Goal: Task Accomplishment & Management: Use online tool/utility

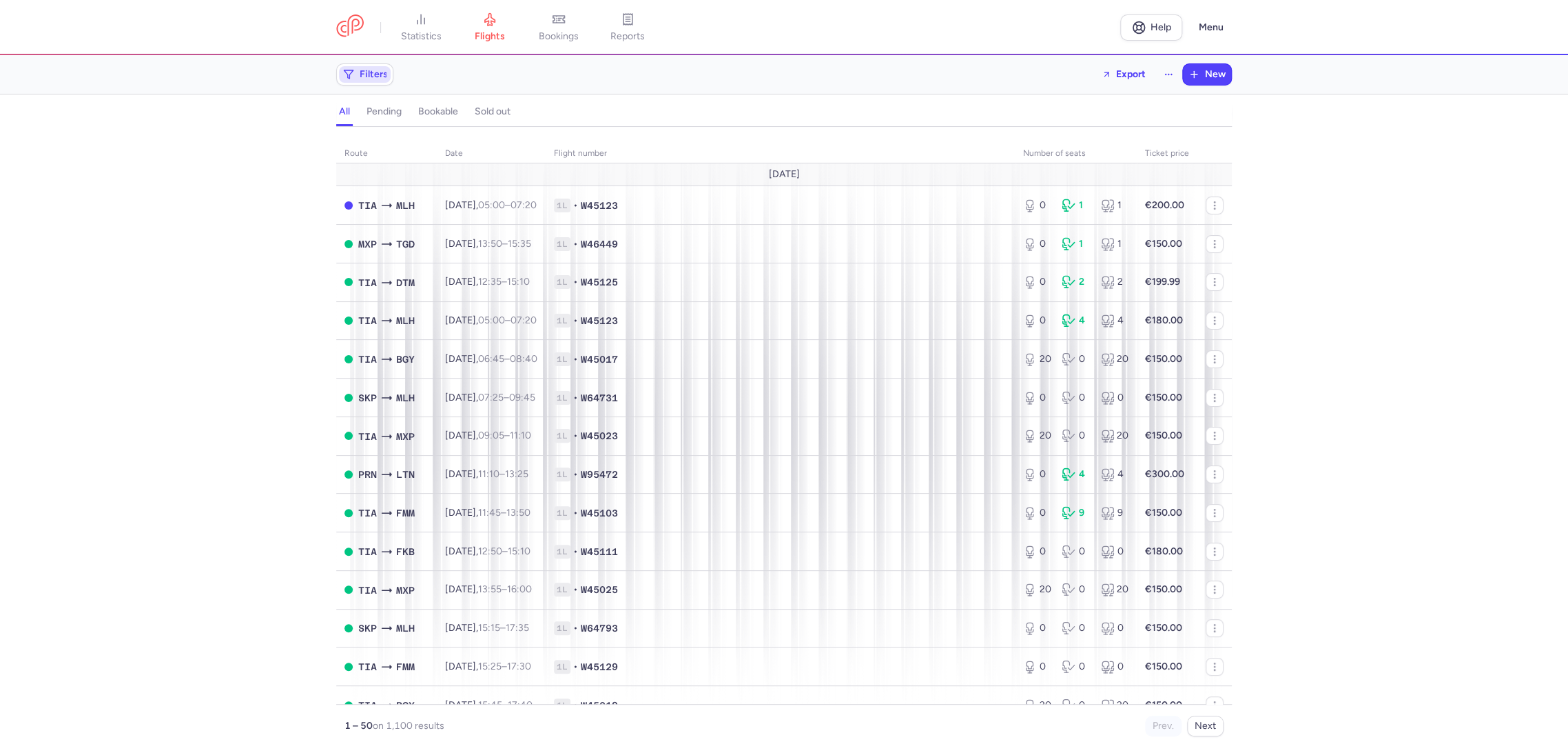
click at [380, 72] on span "Filters" at bounding box center [373, 74] width 28 height 11
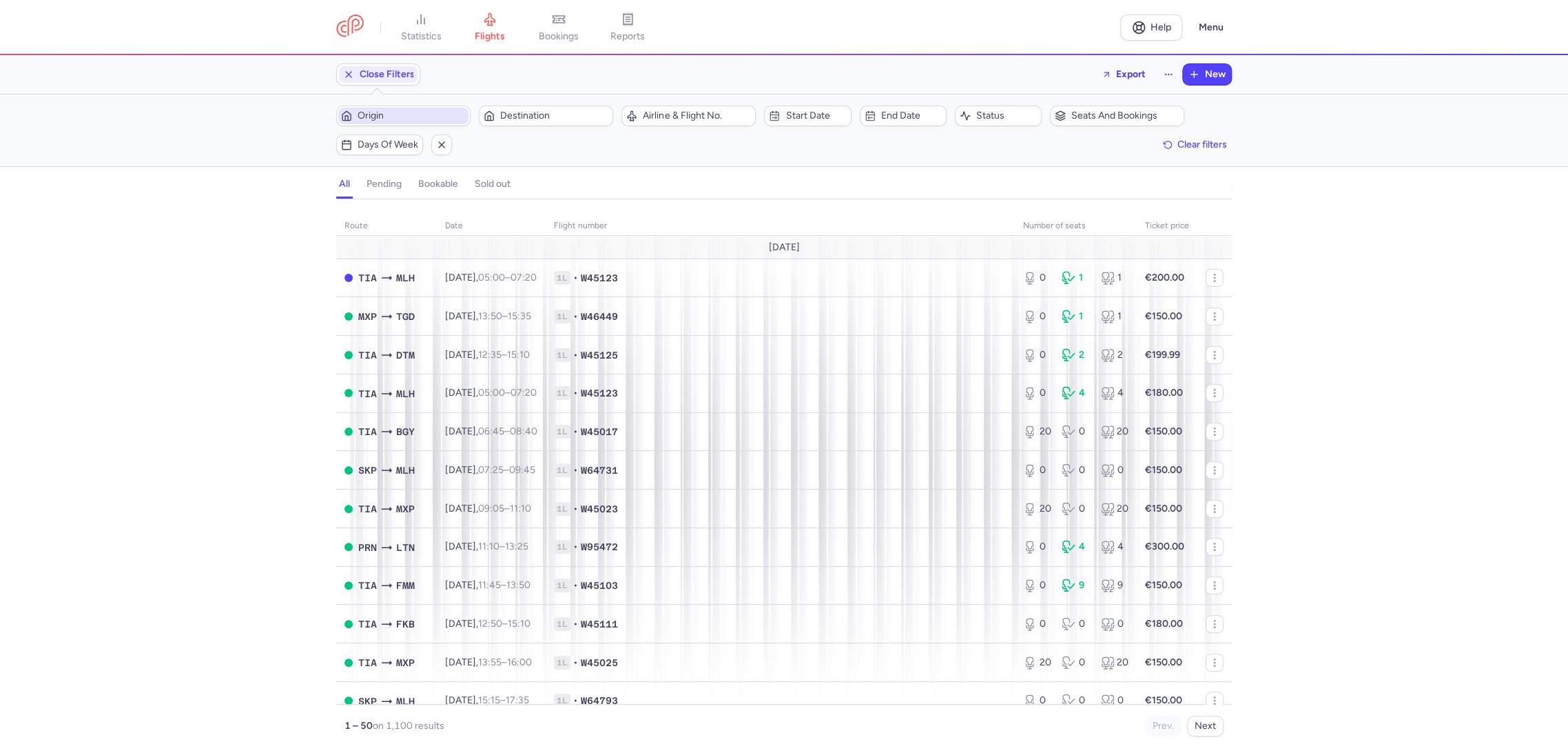
click at [400, 120] on span "Origin" at bounding box center [411, 115] width 108 height 11
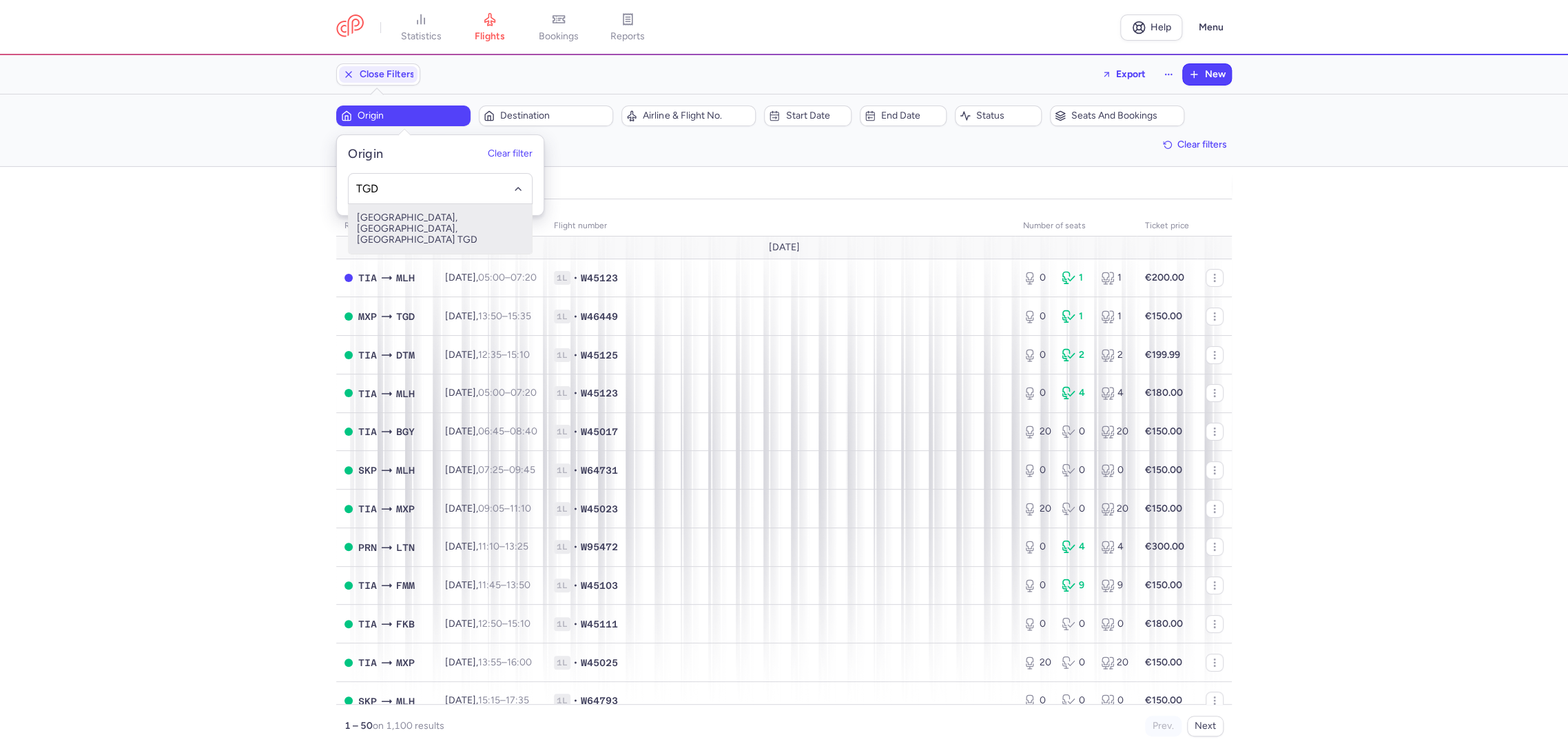
click at [413, 213] on span "[GEOGRAPHIC_DATA], [GEOGRAPHIC_DATA], [GEOGRAPHIC_DATA] TGD" at bounding box center [440, 228] width 184 height 49
type input "TGD"
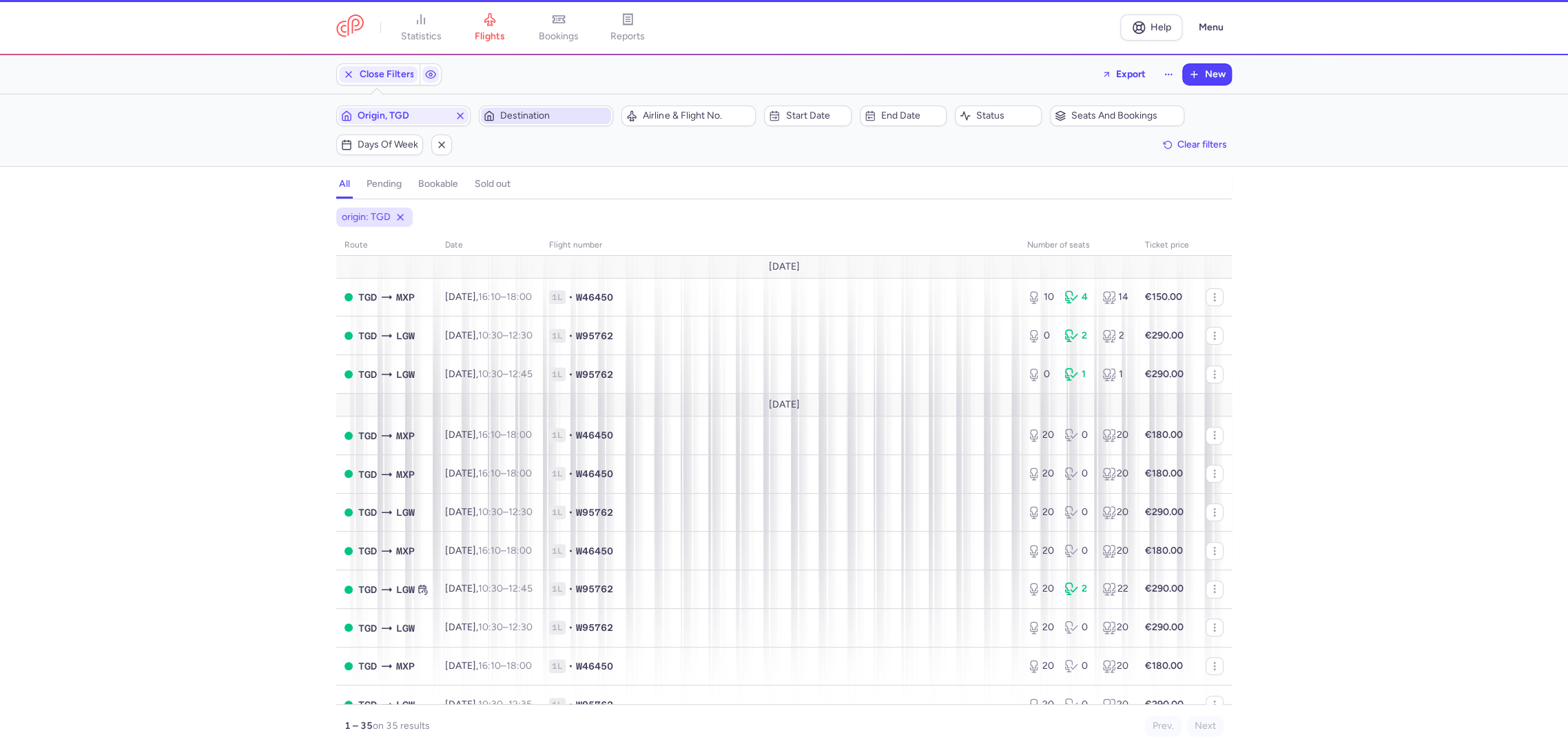
click at [545, 115] on span "Destination" at bounding box center [554, 115] width 108 height 11
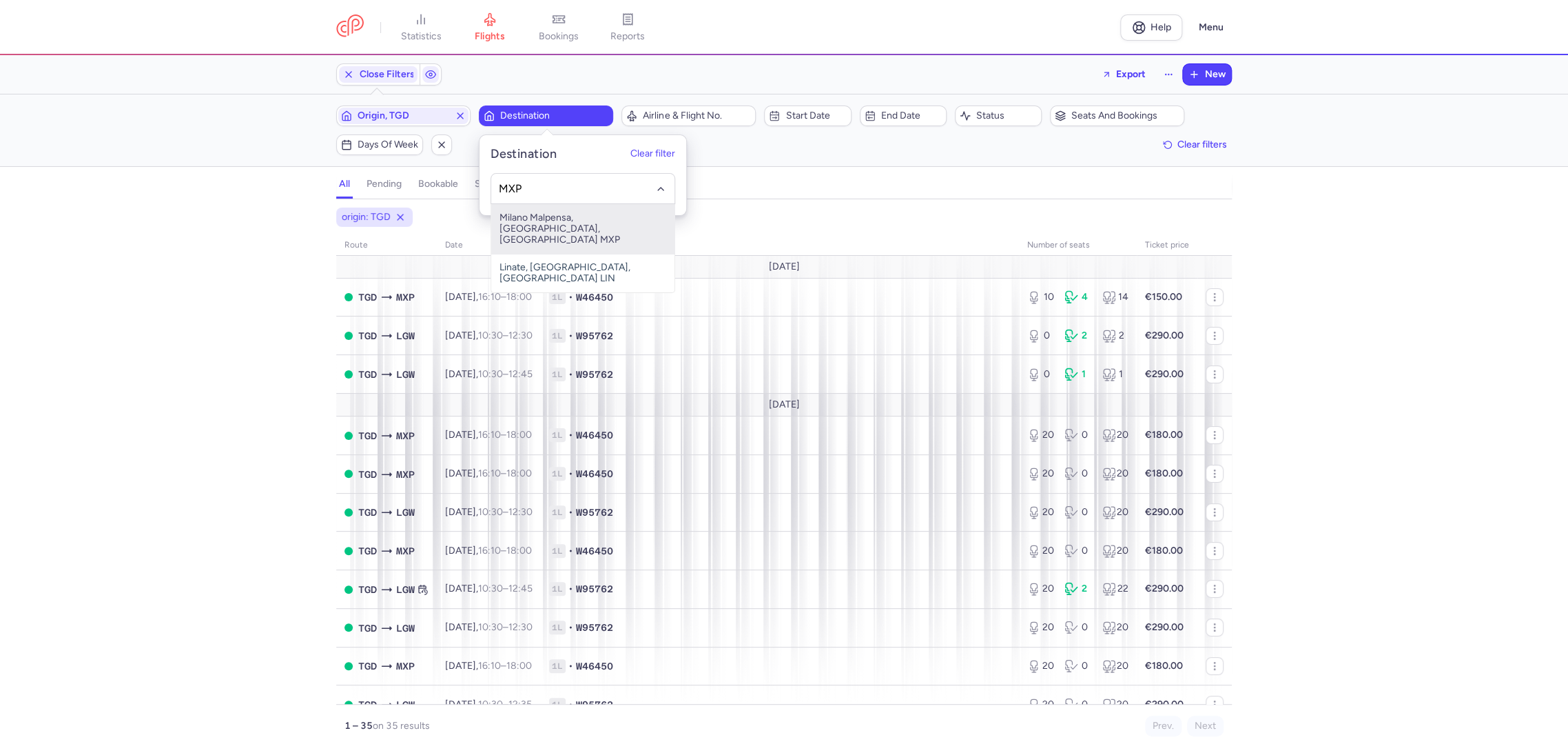
click at [580, 208] on span "Milano Malpensa, [GEOGRAPHIC_DATA], [GEOGRAPHIC_DATA] MXP" at bounding box center [583, 228] width 184 height 49
type input "MXP"
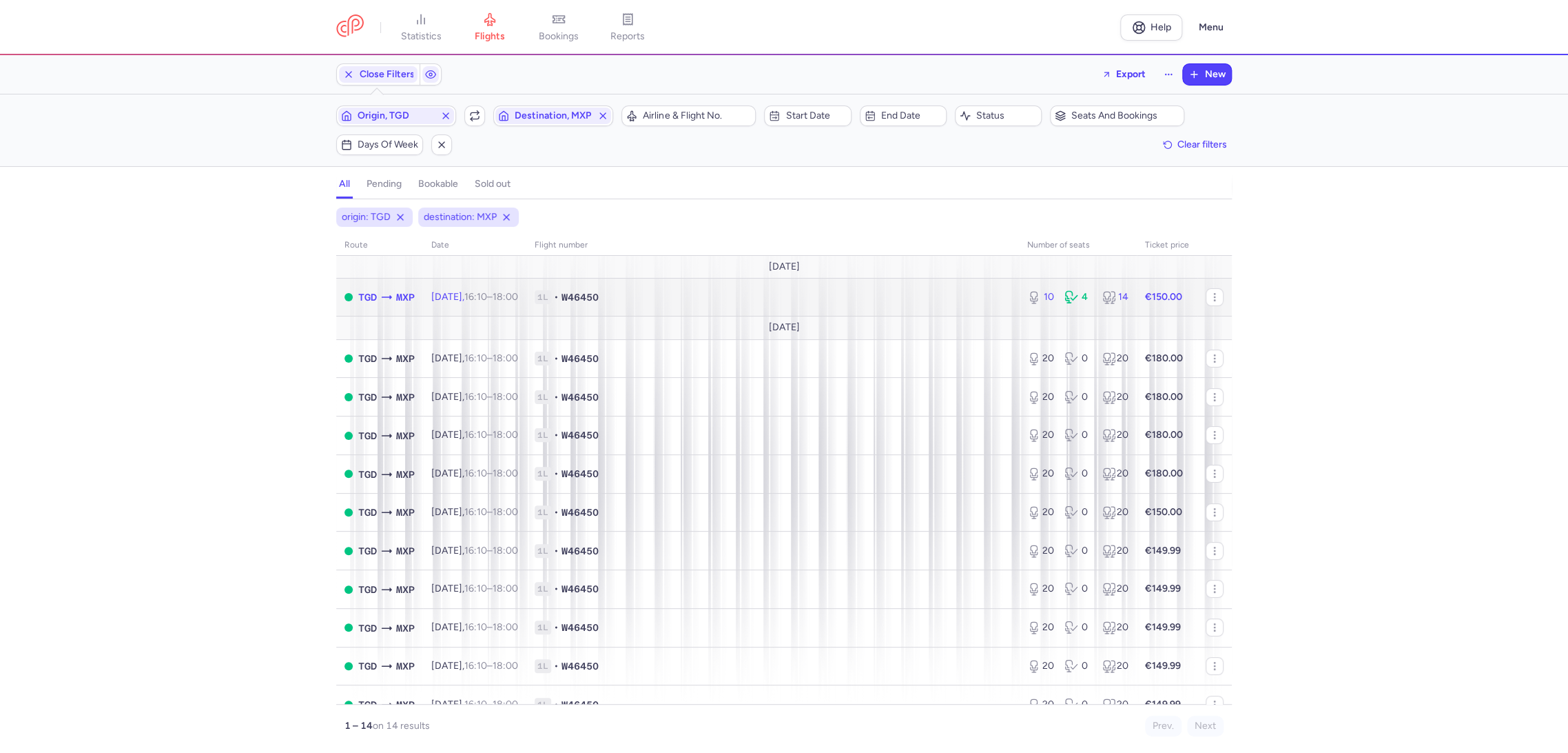
click at [919, 299] on span "1L • W46450" at bounding box center [772, 297] width 476 height 14
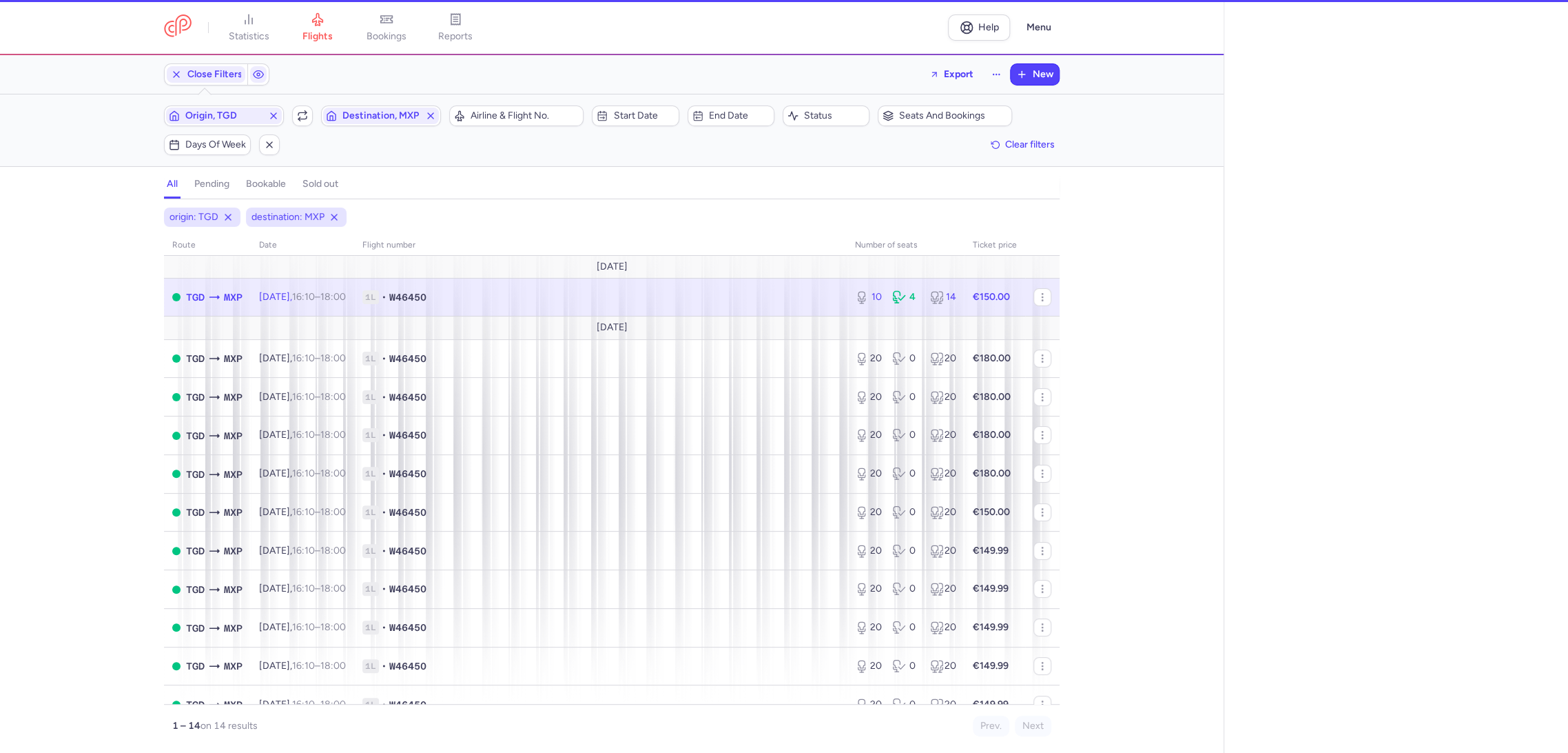
select select "days"
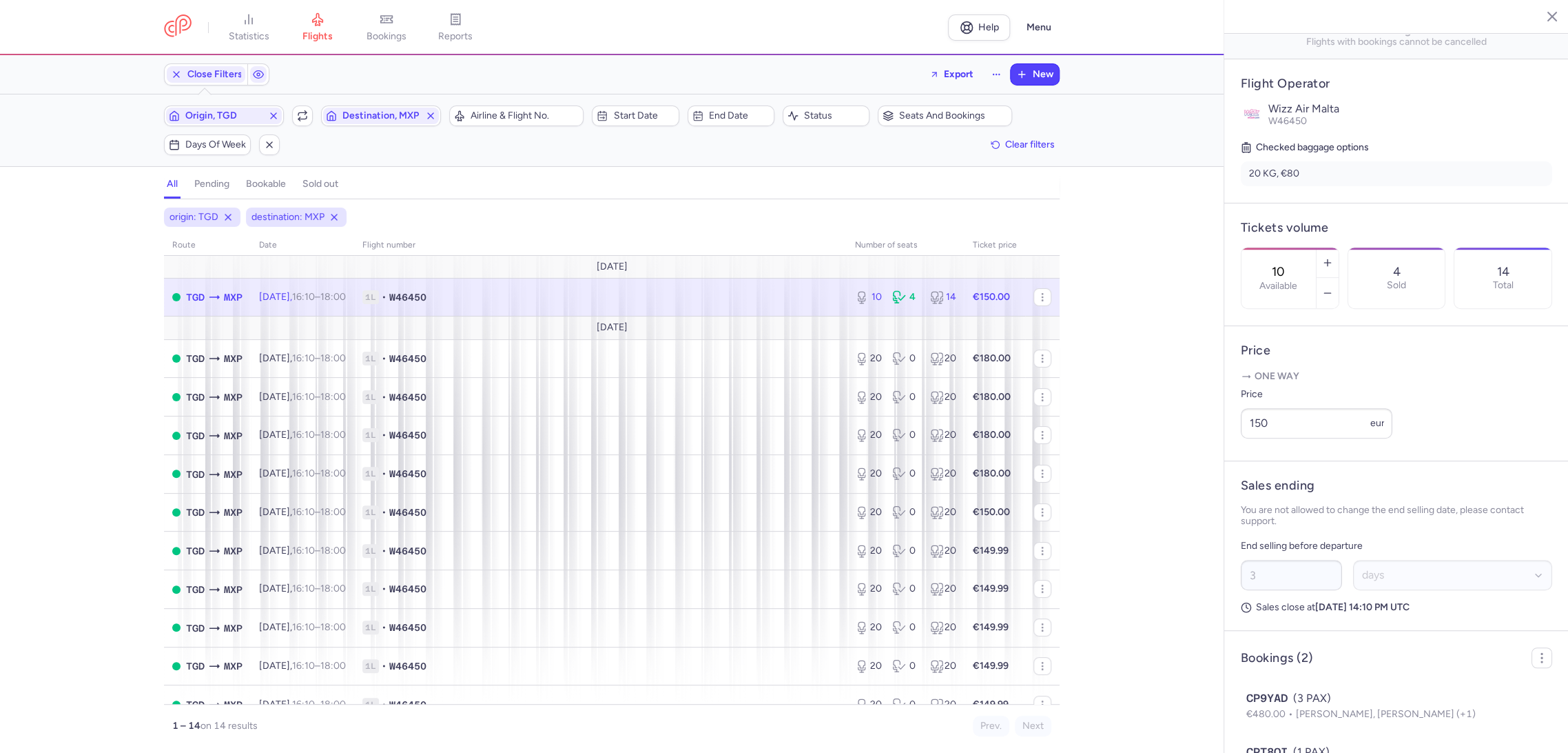
scroll to position [320, 0]
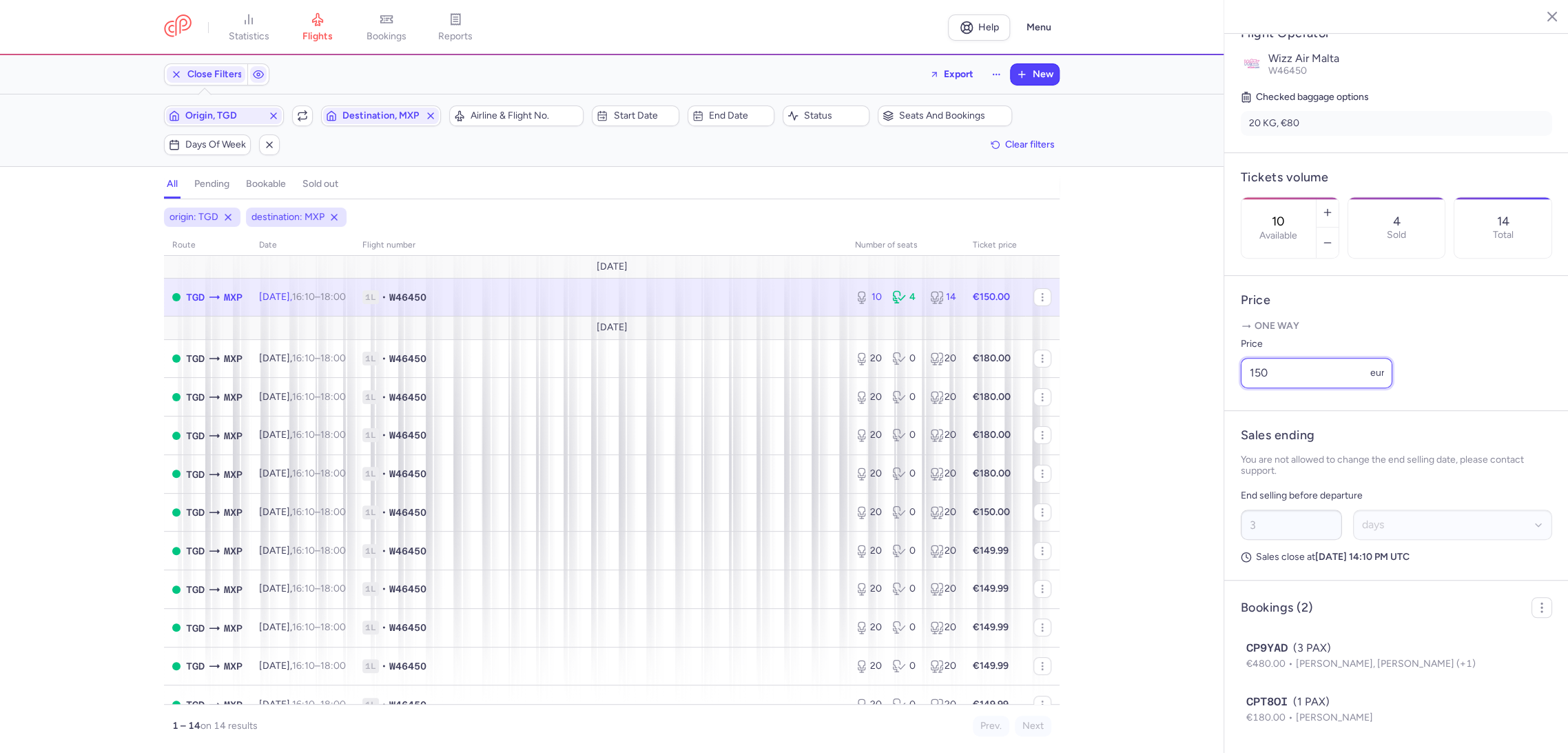
drag, startPoint x: 1300, startPoint y: 374, endPoint x: 1111, endPoint y: 380, distance: 189.1
click at [1111, 380] on div "statistics flights bookings reports Help Menu Close Filters Export New Filters …" at bounding box center [784, 376] width 1568 height 753
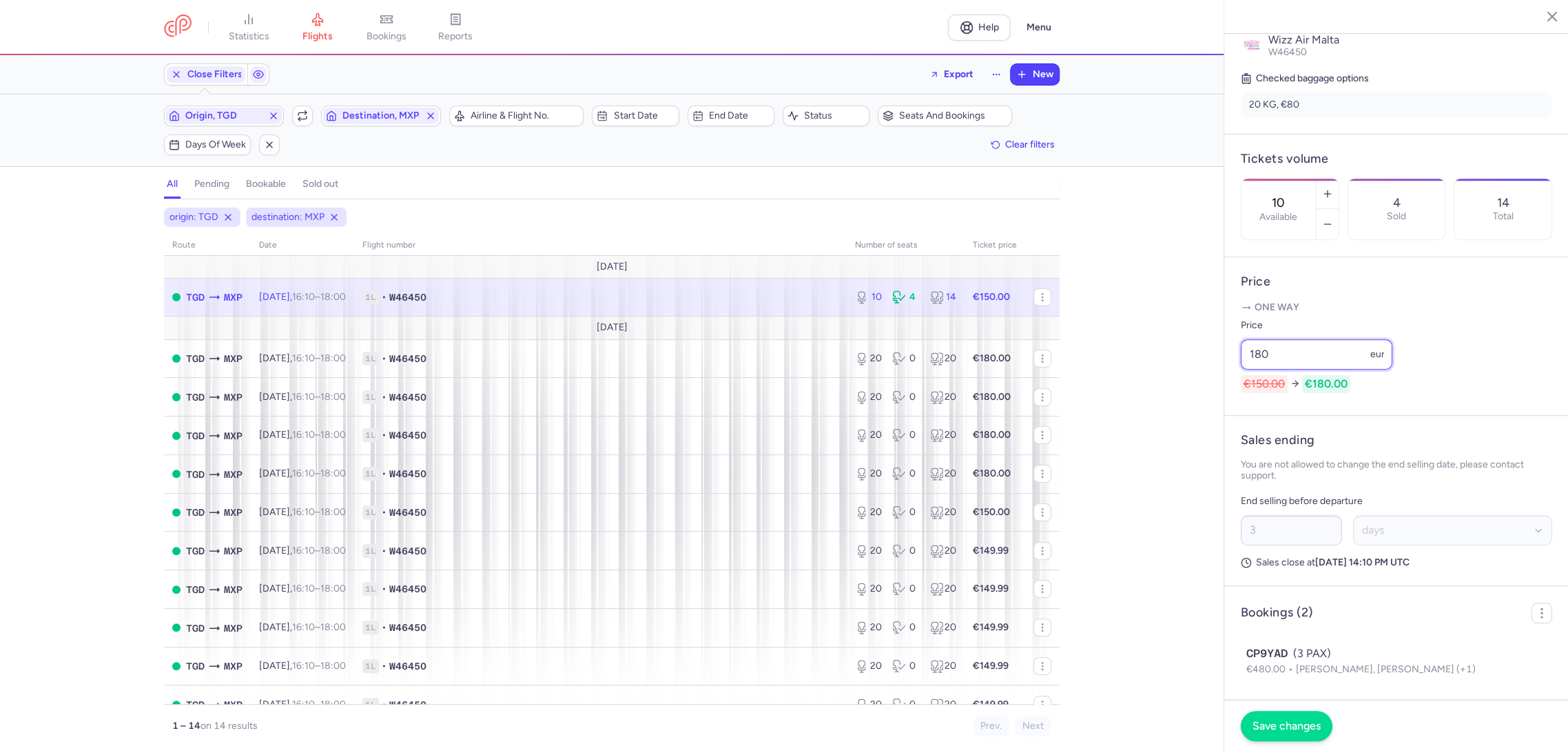
type input "180"
click at [1290, 721] on span "Save changes" at bounding box center [1287, 726] width 68 height 12
